Goal: Check status

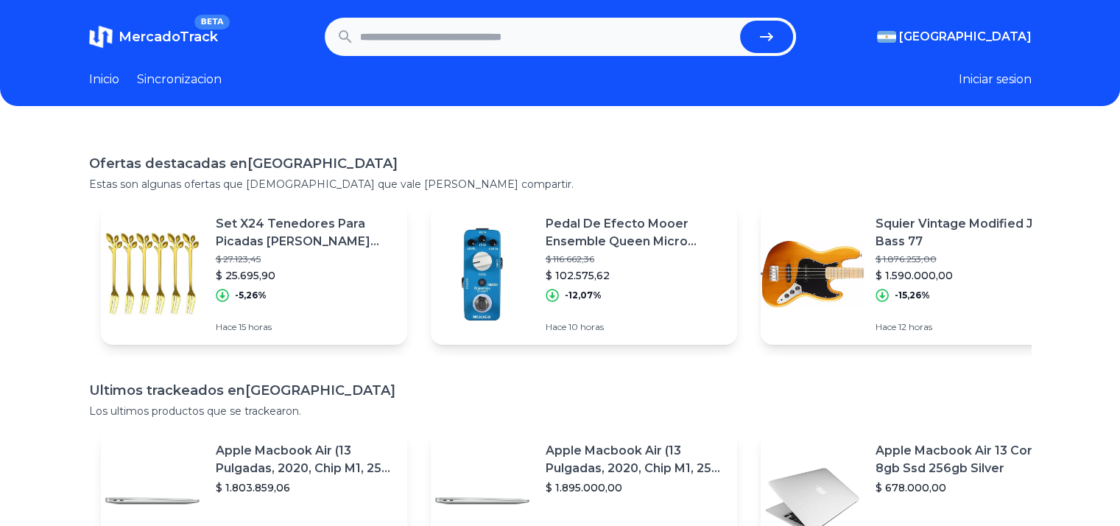
click at [598, 30] on input "text" at bounding box center [547, 37] width 374 height 32
paste input "**********"
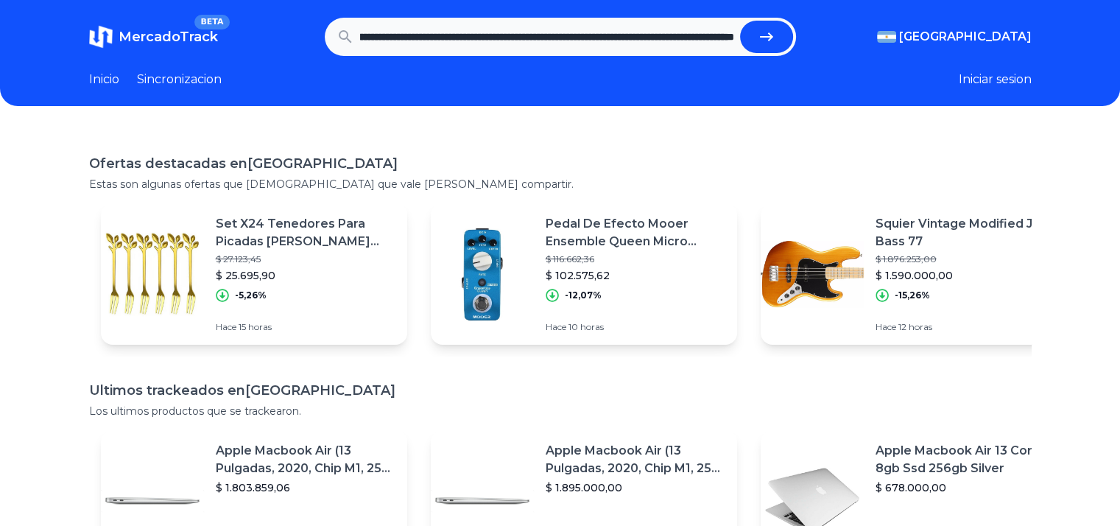
click at [740, 21] on button "submit" at bounding box center [766, 37] width 53 height 32
type input "**********"
